Goal: Information Seeking & Learning: Understand process/instructions

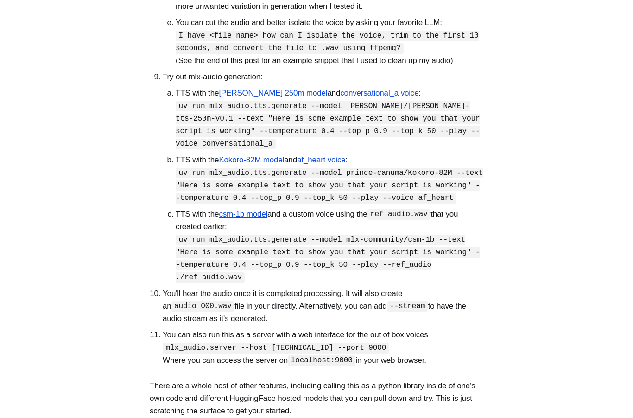
scroll to position [698, 0]
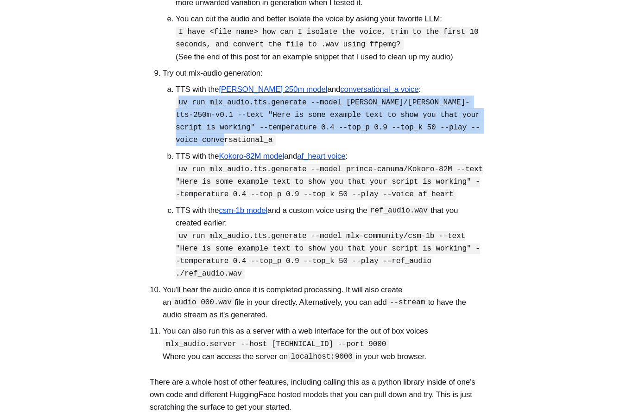
drag, startPoint x: 179, startPoint y: 159, endPoint x: 258, endPoint y: 205, distance: 91.8
click at [258, 205] on ol "TTS with the [PERSON_NAME] 250m model and conversational_a voice : uv run mlx_a…" at bounding box center [323, 181] width 321 height 196
copy code "uv run mlx_audio.tts.generate --model [PERSON_NAME]/[PERSON_NAME]-tts-250m-v0.1…"
click at [176, 200] on li "TTS with the Kokoro-82M model and af_heart voice : uv run mlx_audio.tts.generat…" at bounding box center [330, 175] width 308 height 51
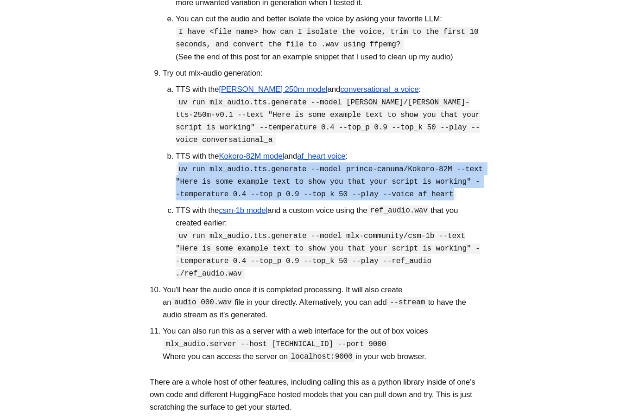
drag, startPoint x: 176, startPoint y: 226, endPoint x: 224, endPoint y: 267, distance: 63.4
click at [224, 200] on li "TTS with the Kokoro-82M model and af_heart voice : uv run mlx_audio.tts.generat…" at bounding box center [330, 175] width 308 height 51
copy code "uv run mlx_audio.tts.generate --model prince-canuma/Kokoro-82M --text "Here is …"
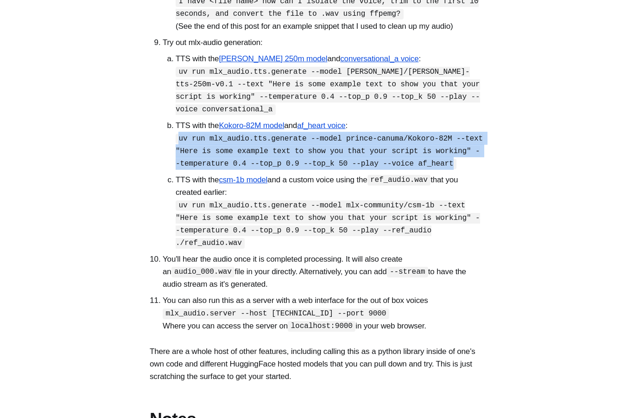
scroll to position [772, 0]
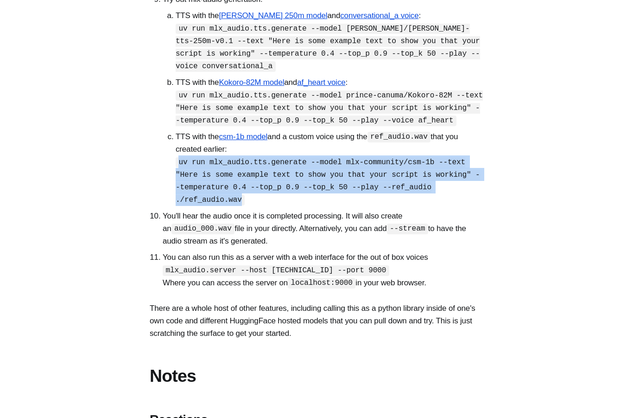
drag, startPoint x: 176, startPoint y: 232, endPoint x: 243, endPoint y: 273, distance: 79.1
click at [243, 206] on li "TTS with the csm-1b model and a custom voice using the ref_audio.wav that you c…" at bounding box center [330, 168] width 308 height 76
copy code "uv run mlx_audio.tts.generate --model mlx-community/csm-1b --text "Here is some…"
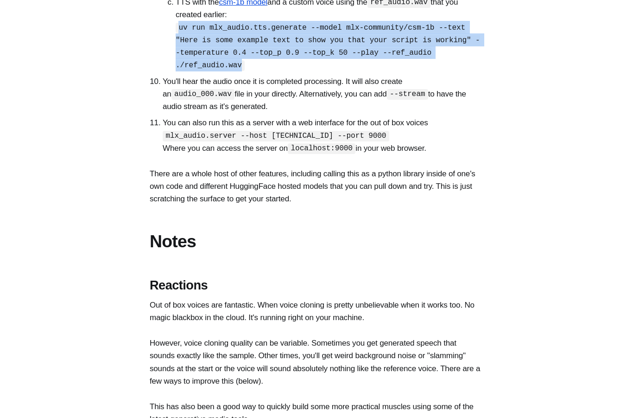
scroll to position [909, 0]
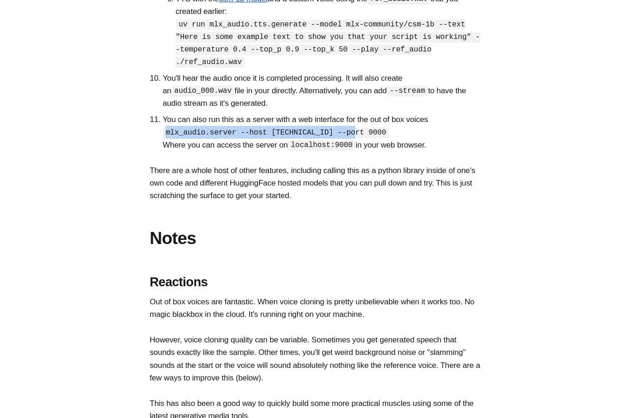
drag, startPoint x: 359, startPoint y: 203, endPoint x: 160, endPoint y: 204, distance: 198.8
copy code "mlx_audio.server --host [TECHNICAL_ID] --port 9000"
click at [359, 151] on li "You can also run this as a server with a web interface for the out of box voice…" at bounding box center [323, 132] width 321 height 38
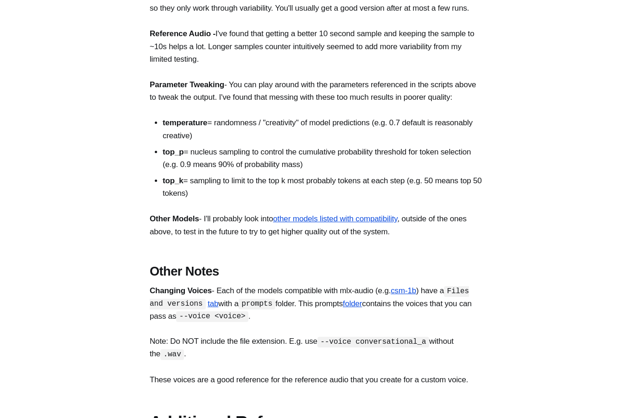
scroll to position [1421, 0]
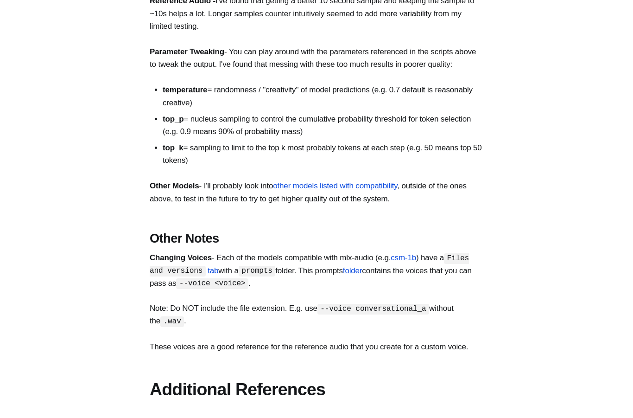
click at [518, 77] on section "Text to Speech (TTS) is Having a Moment Text to speech (TTS) is getting really …" at bounding box center [316, 37] width 633 height 2626
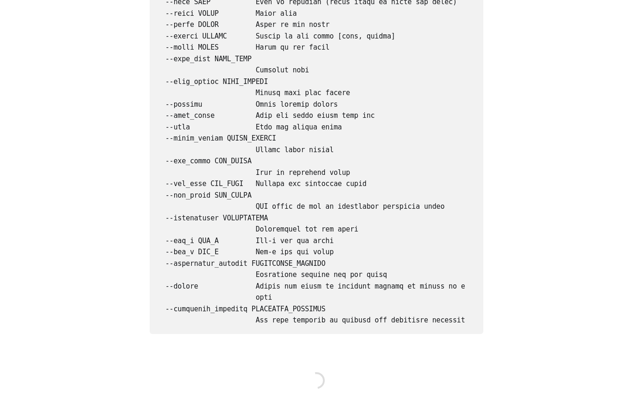
scroll to position [2442, 0]
